Goal: Transaction & Acquisition: Obtain resource

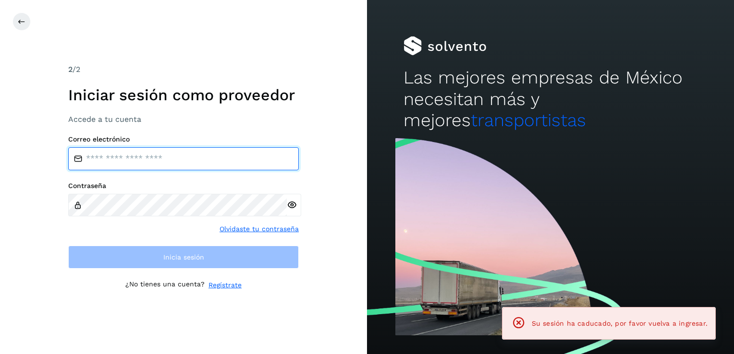
type input "**********"
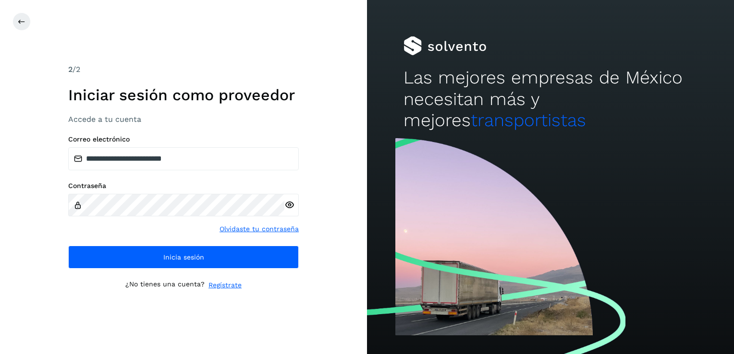
click at [260, 278] on div "**********" at bounding box center [183, 177] width 231 height 227
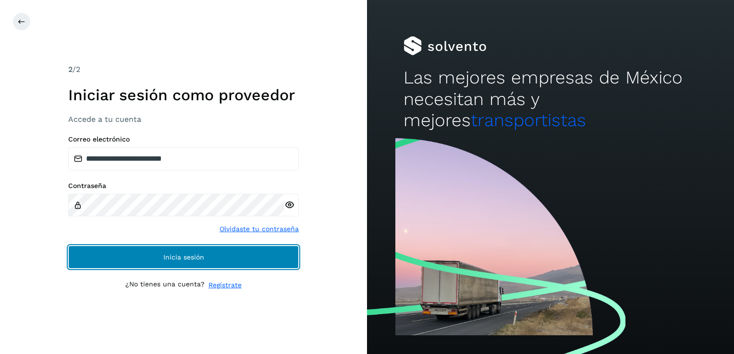
click at [262, 260] on button "Inicia sesión" at bounding box center [183, 257] width 231 height 23
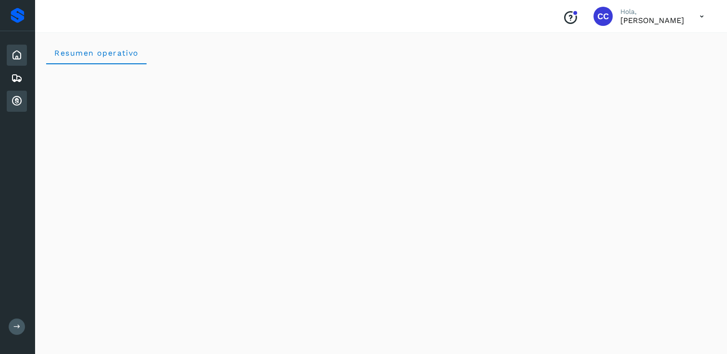
click at [13, 101] on icon at bounding box center [17, 102] width 12 height 12
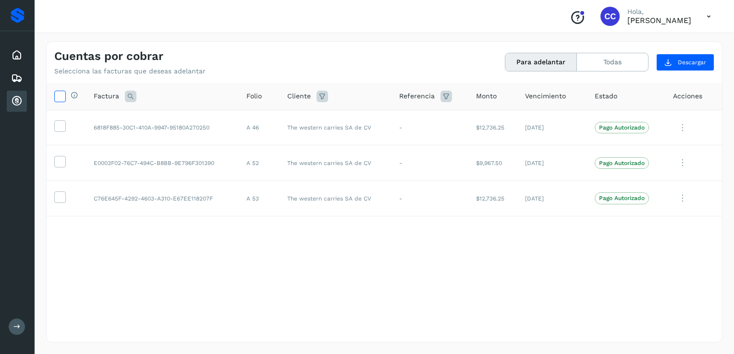
click at [57, 94] on icon at bounding box center [60, 96] width 10 height 10
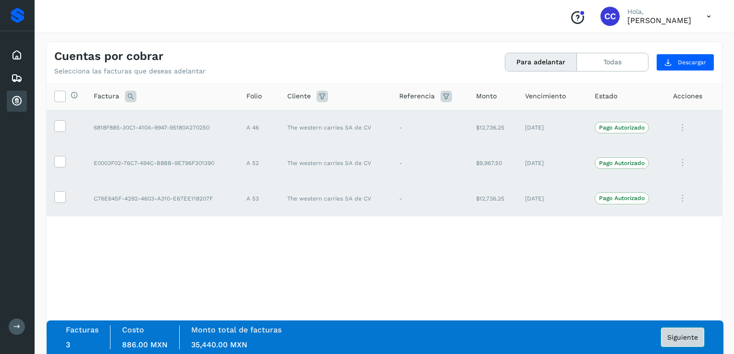
click at [677, 335] on span "Siguiente" at bounding box center [682, 337] width 31 height 7
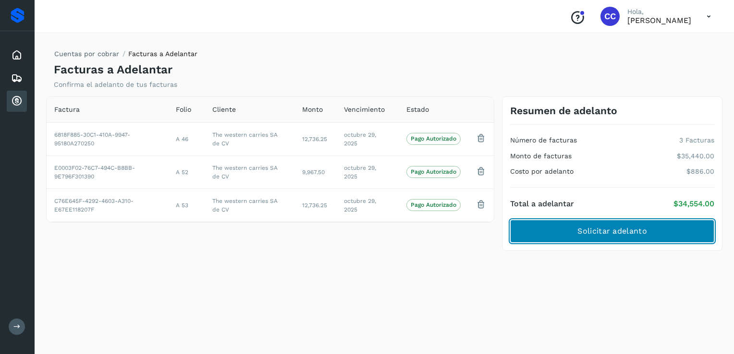
click at [610, 227] on span "Solicitar adelanto" at bounding box center [611, 231] width 69 height 11
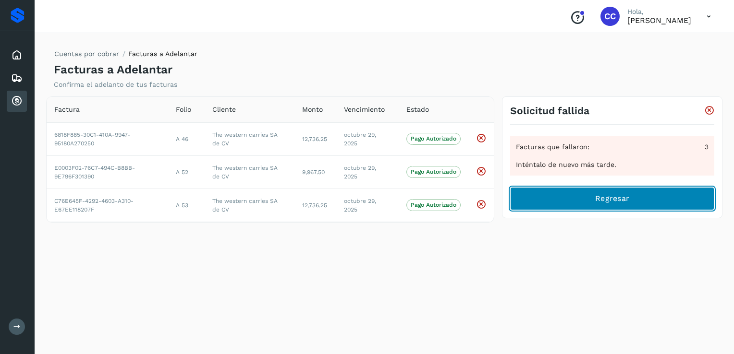
click at [568, 199] on button "Regresar" at bounding box center [612, 198] width 204 height 23
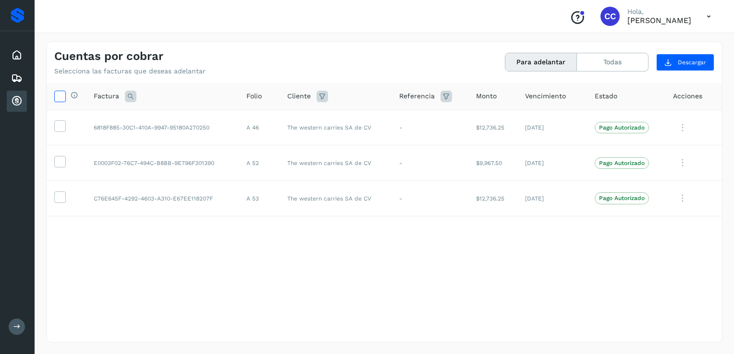
click at [63, 97] on icon at bounding box center [60, 96] width 10 height 10
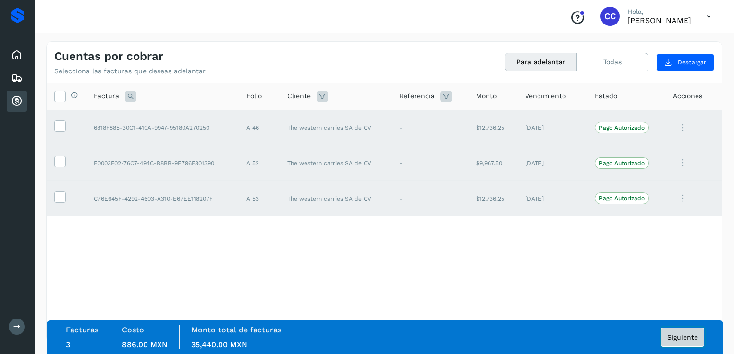
click at [693, 337] on span "Siguiente" at bounding box center [682, 337] width 31 height 7
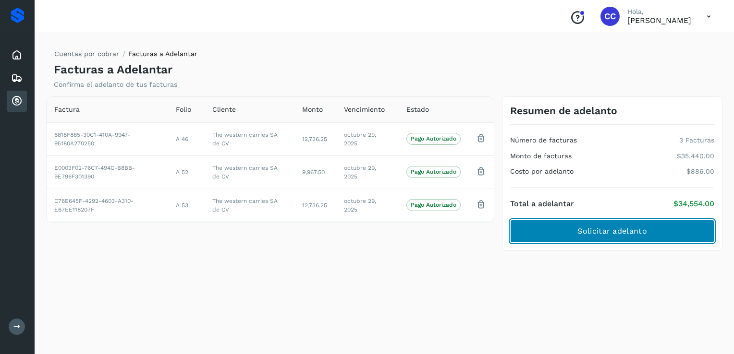
click at [592, 235] on span "Solicitar adelanto" at bounding box center [611, 231] width 69 height 11
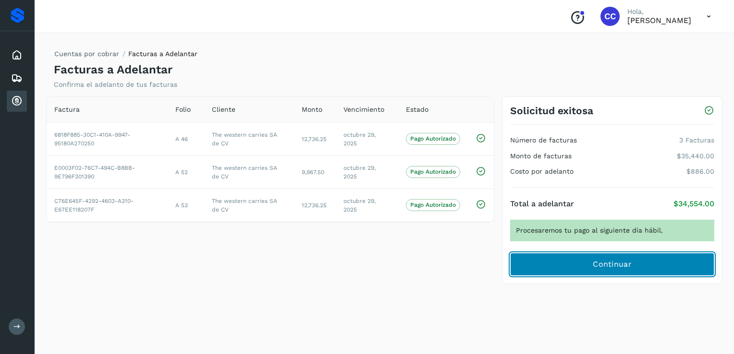
click at [590, 266] on button "Continuar" at bounding box center [612, 264] width 204 height 23
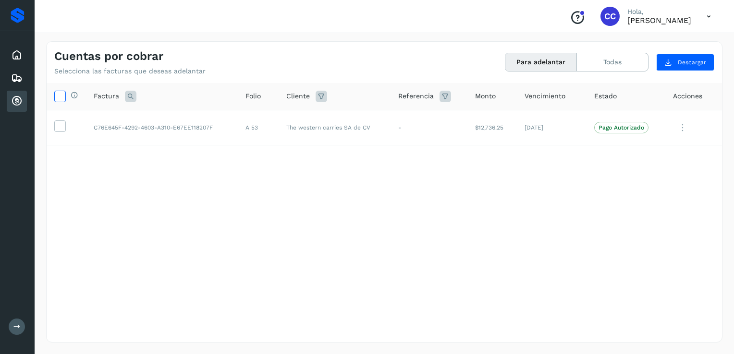
click at [62, 96] on icon at bounding box center [60, 96] width 10 height 10
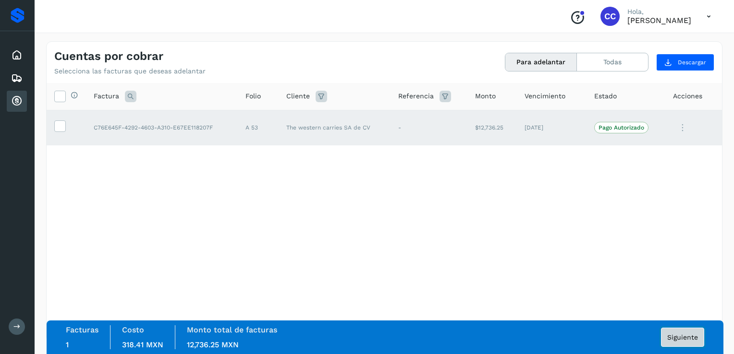
click at [679, 341] on span "Siguiente" at bounding box center [682, 337] width 31 height 7
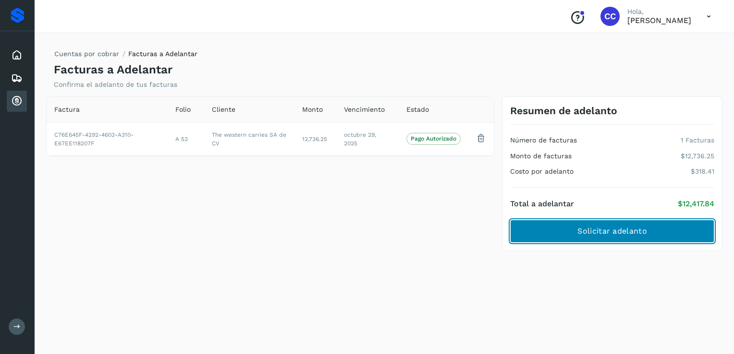
click at [632, 230] on span "Solicitar adelanto" at bounding box center [611, 231] width 69 height 11
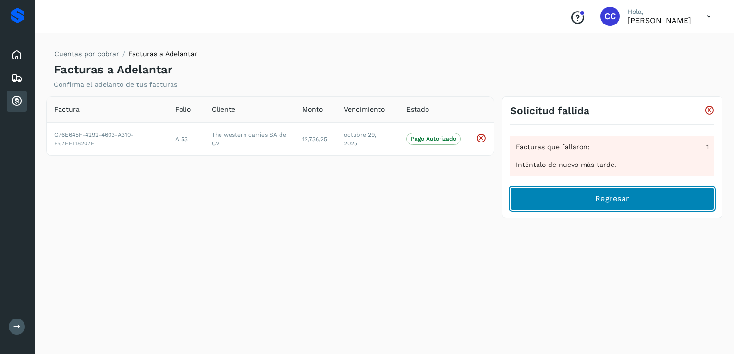
click at [563, 200] on button "Regresar" at bounding box center [612, 198] width 204 height 23
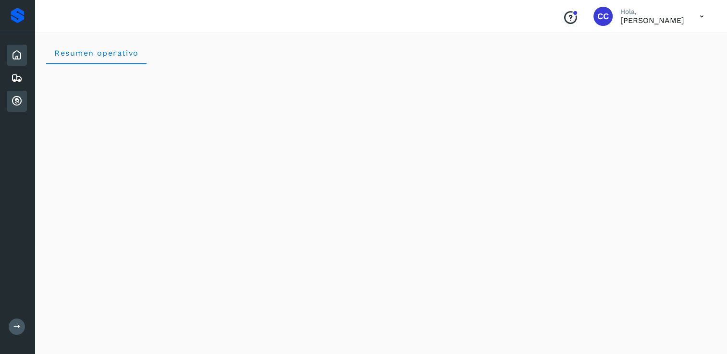
click at [16, 100] on icon at bounding box center [17, 102] width 12 height 12
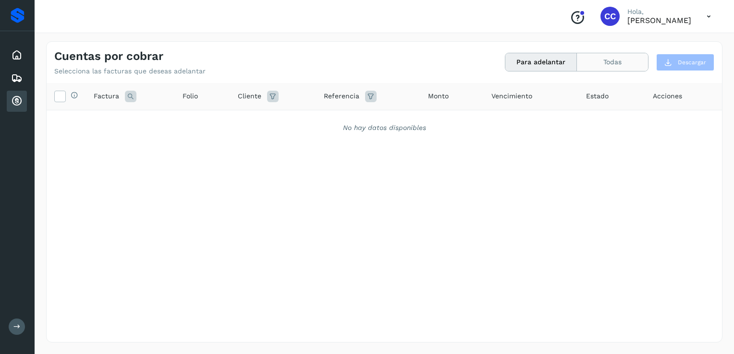
click at [604, 67] on button "Todas" at bounding box center [612, 62] width 71 height 18
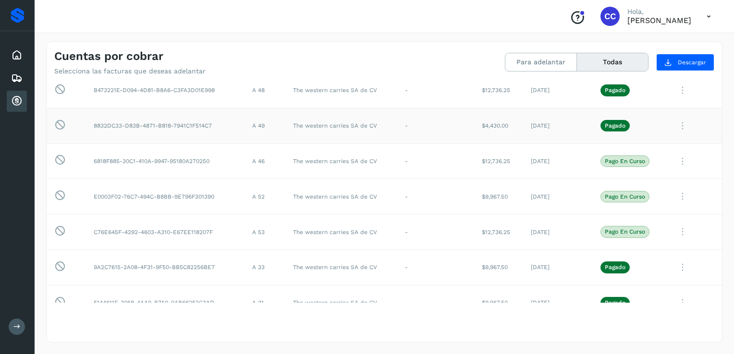
scroll to position [144, 0]
click at [553, 66] on button "Para adelantar" at bounding box center [541, 62] width 72 height 18
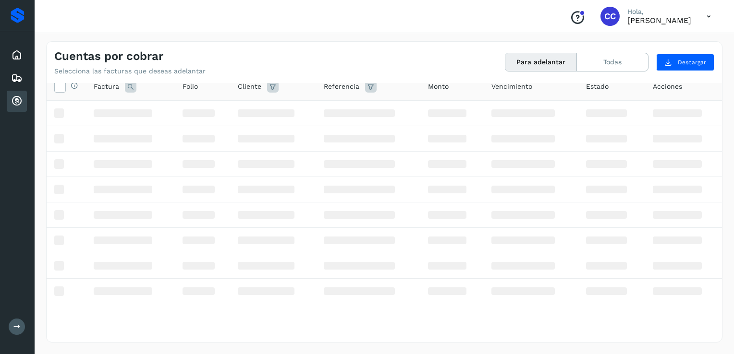
scroll to position [0, 0]
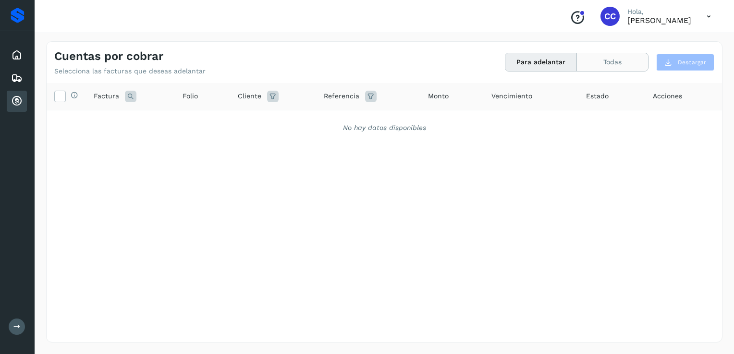
click at [608, 69] on button "Todas" at bounding box center [612, 62] width 71 height 18
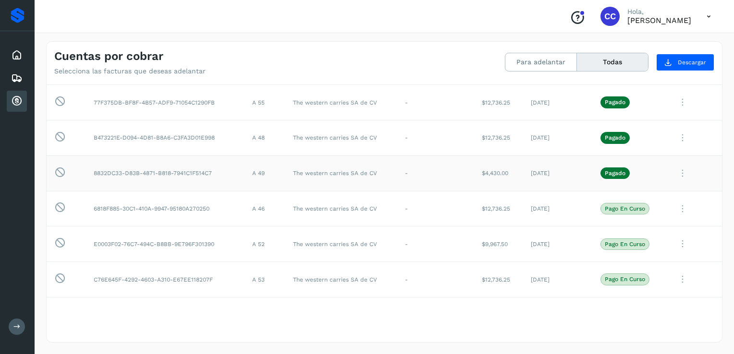
scroll to position [144, 0]
